Goal: Task Accomplishment & Management: Manage account settings

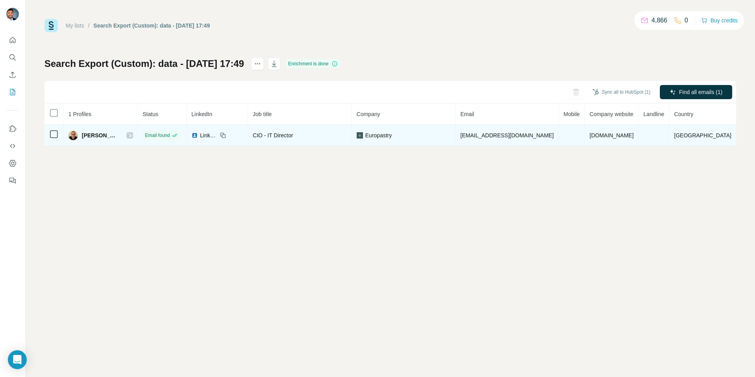
click at [132, 135] on icon at bounding box center [129, 135] width 5 height 6
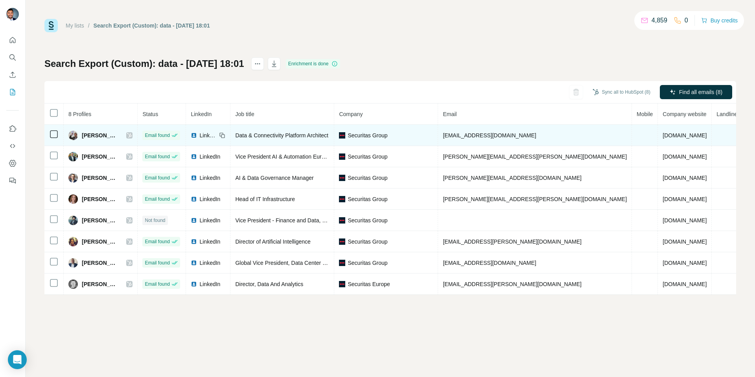
click at [132, 136] on icon at bounding box center [129, 135] width 5 height 6
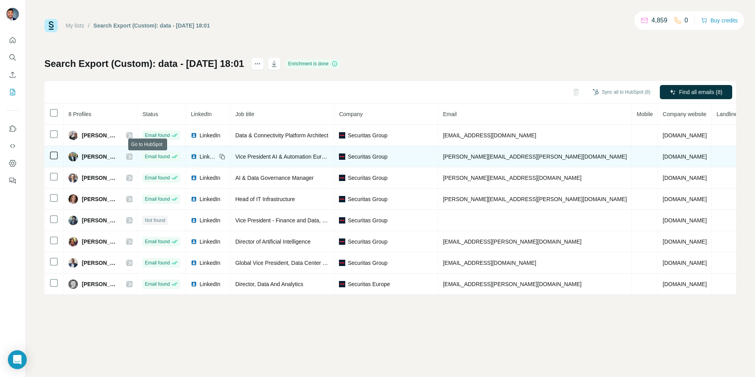
click at [132, 154] on icon at bounding box center [129, 156] width 5 height 6
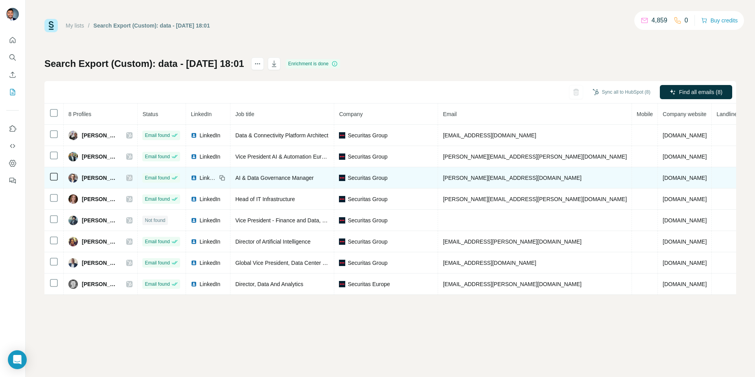
click at [132, 175] on icon at bounding box center [129, 178] width 5 height 6
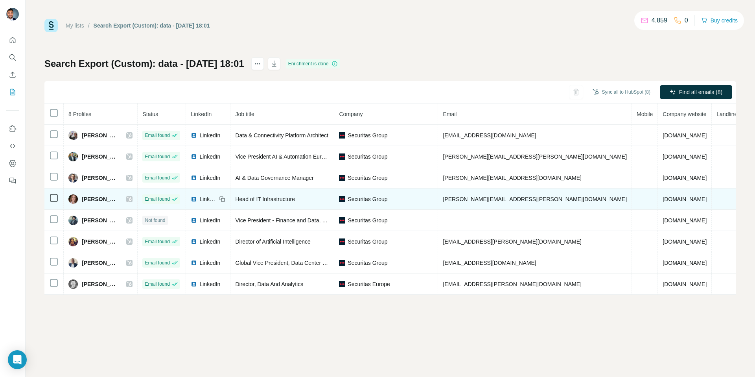
click at [132, 199] on icon at bounding box center [129, 199] width 4 height 5
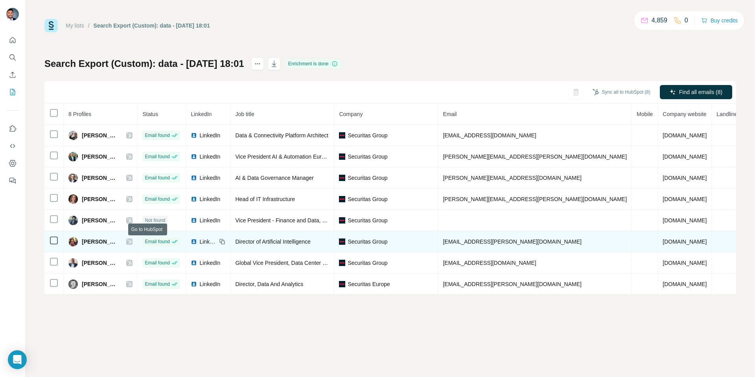
click at [132, 240] on icon at bounding box center [129, 241] width 5 height 6
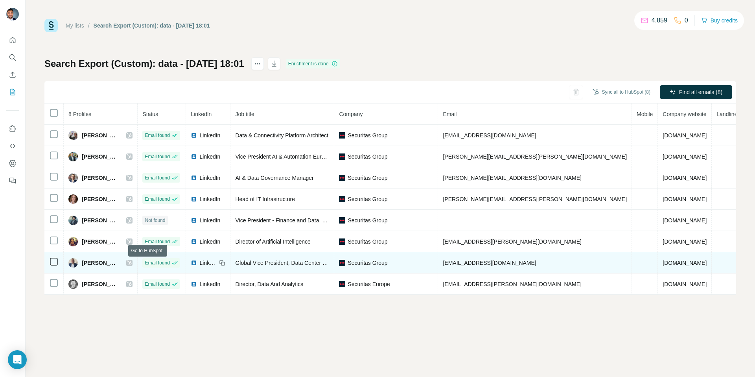
click at [132, 261] on icon at bounding box center [129, 262] width 5 height 6
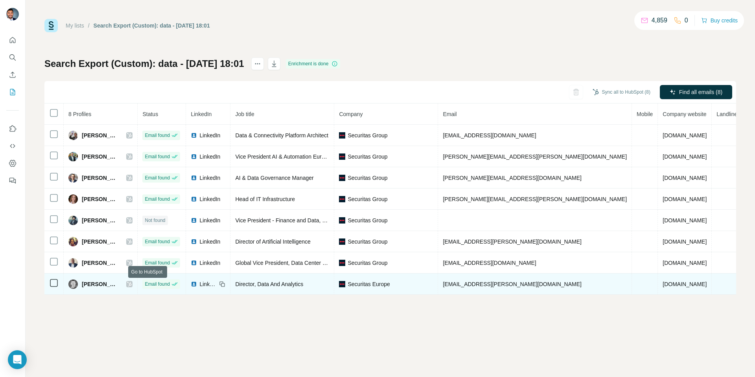
click at [132, 285] on icon at bounding box center [129, 284] width 5 height 6
